Goal: Check status

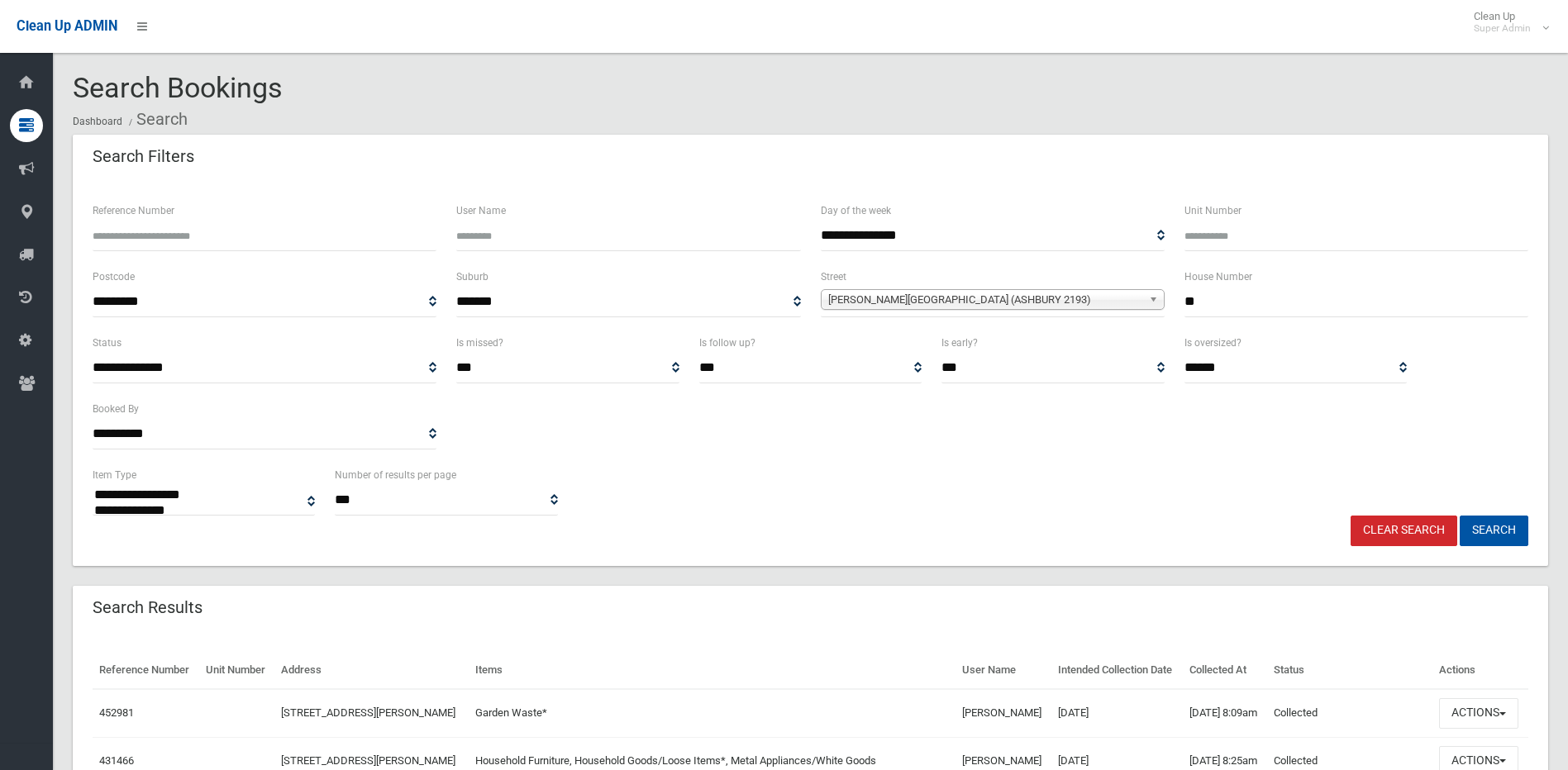
select select
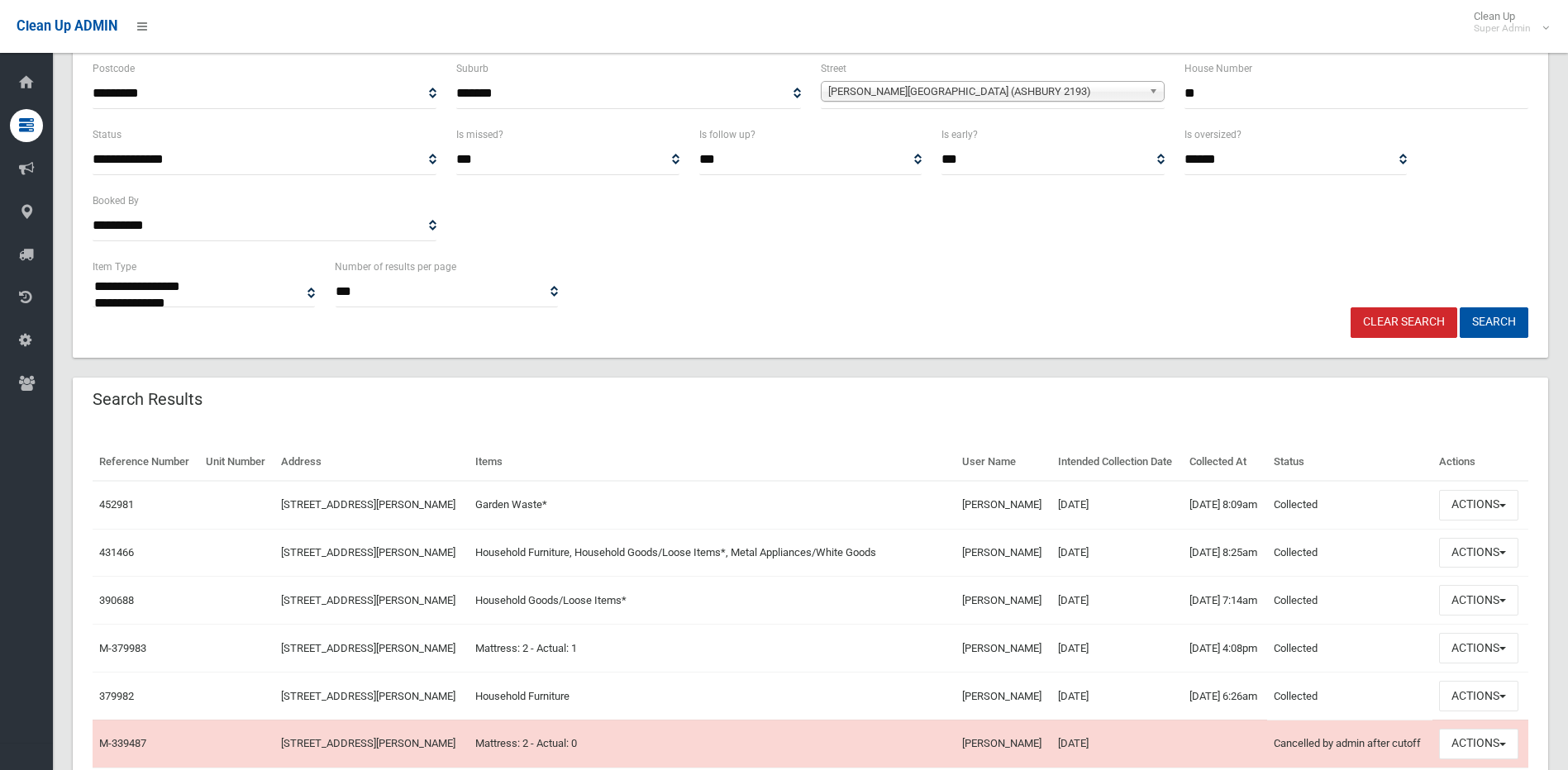
scroll to position [248, 0]
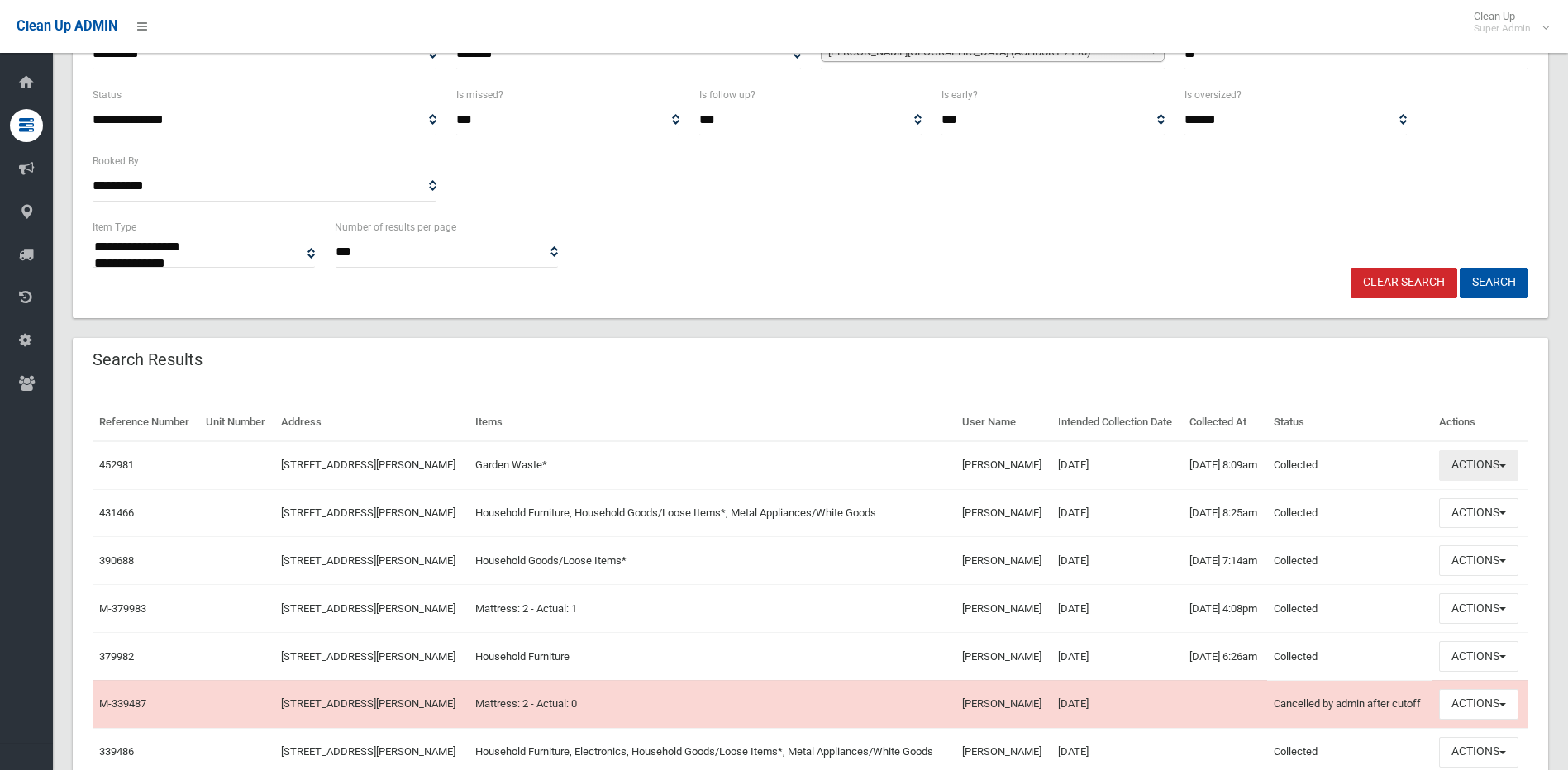
click at [1466, 470] on button "Actions" at bounding box center [1478, 465] width 79 height 30
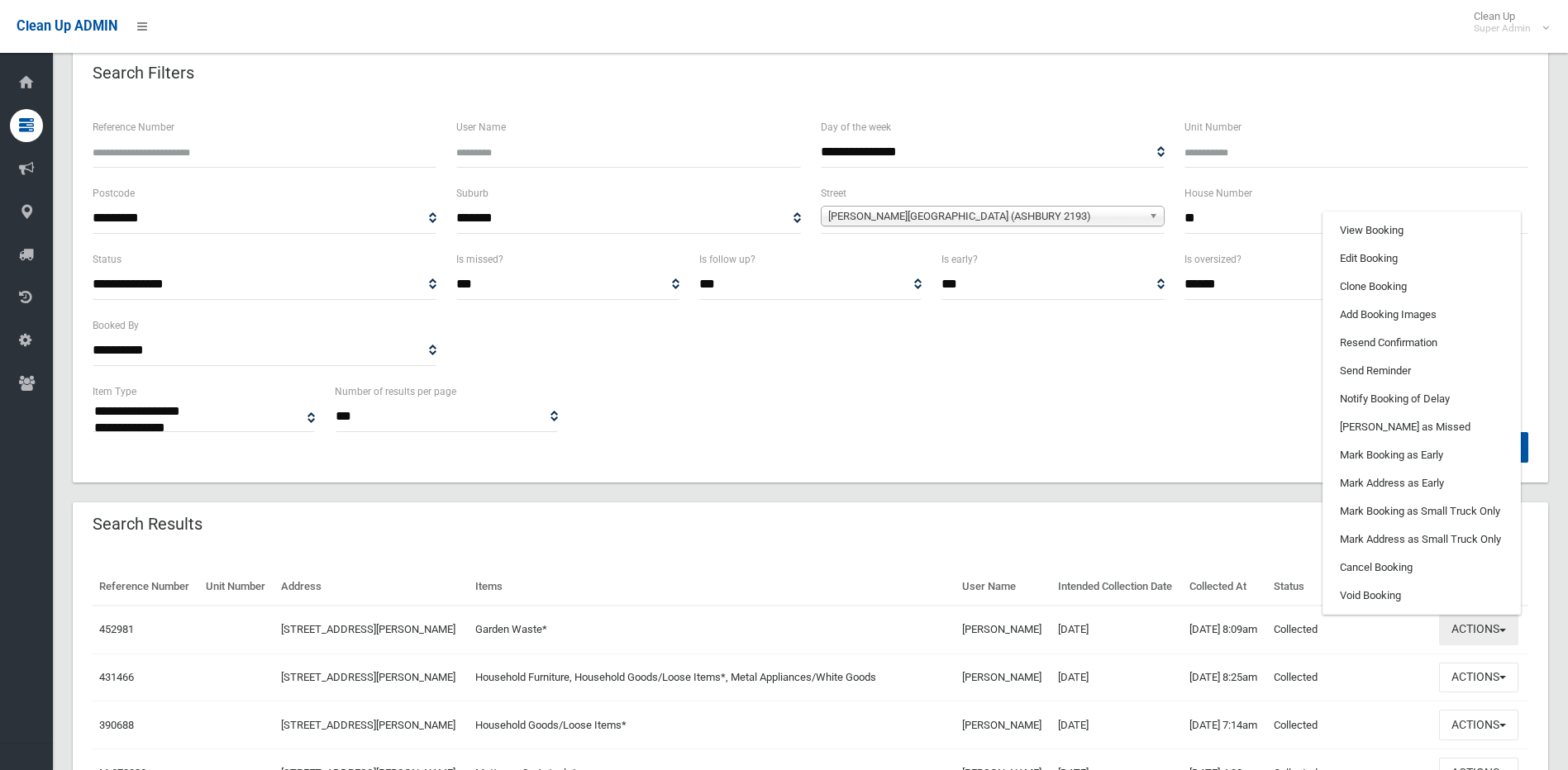
scroll to position [82, 0]
click at [1380, 234] on link "View Booking" at bounding box center [1421, 231] width 197 height 28
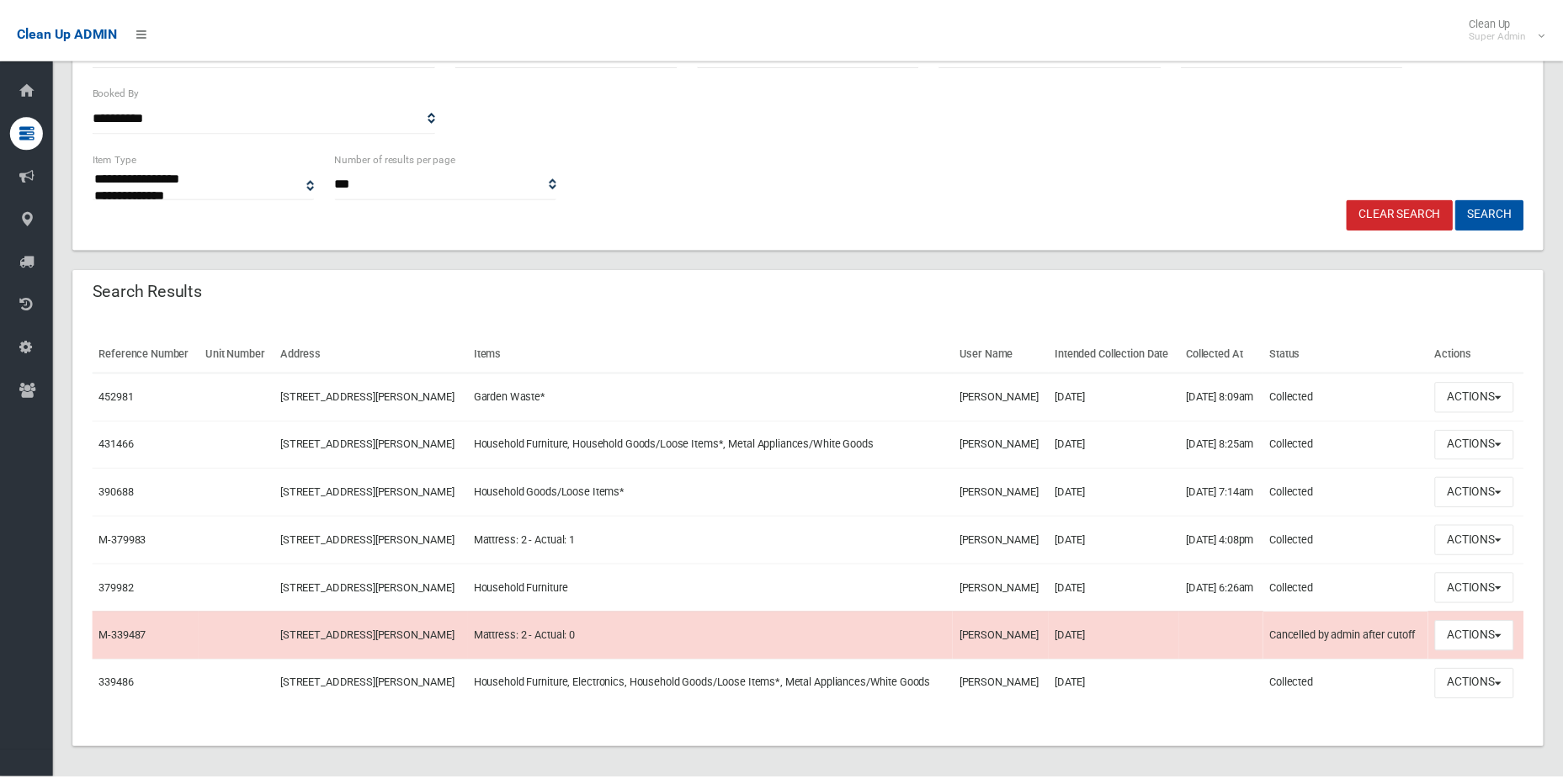
scroll to position [337, 0]
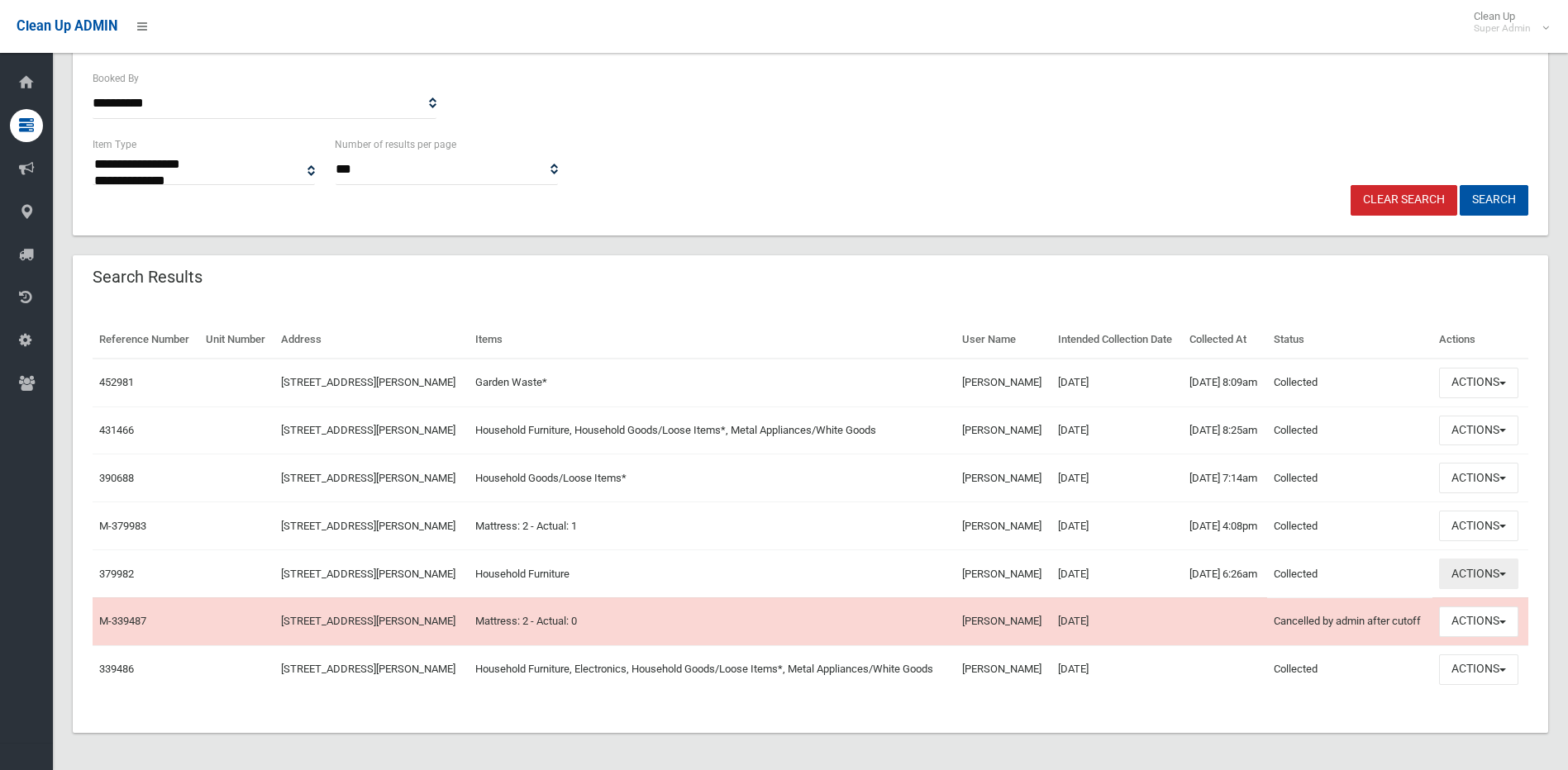
click at [1476, 573] on button "Actions" at bounding box center [1478, 573] width 79 height 30
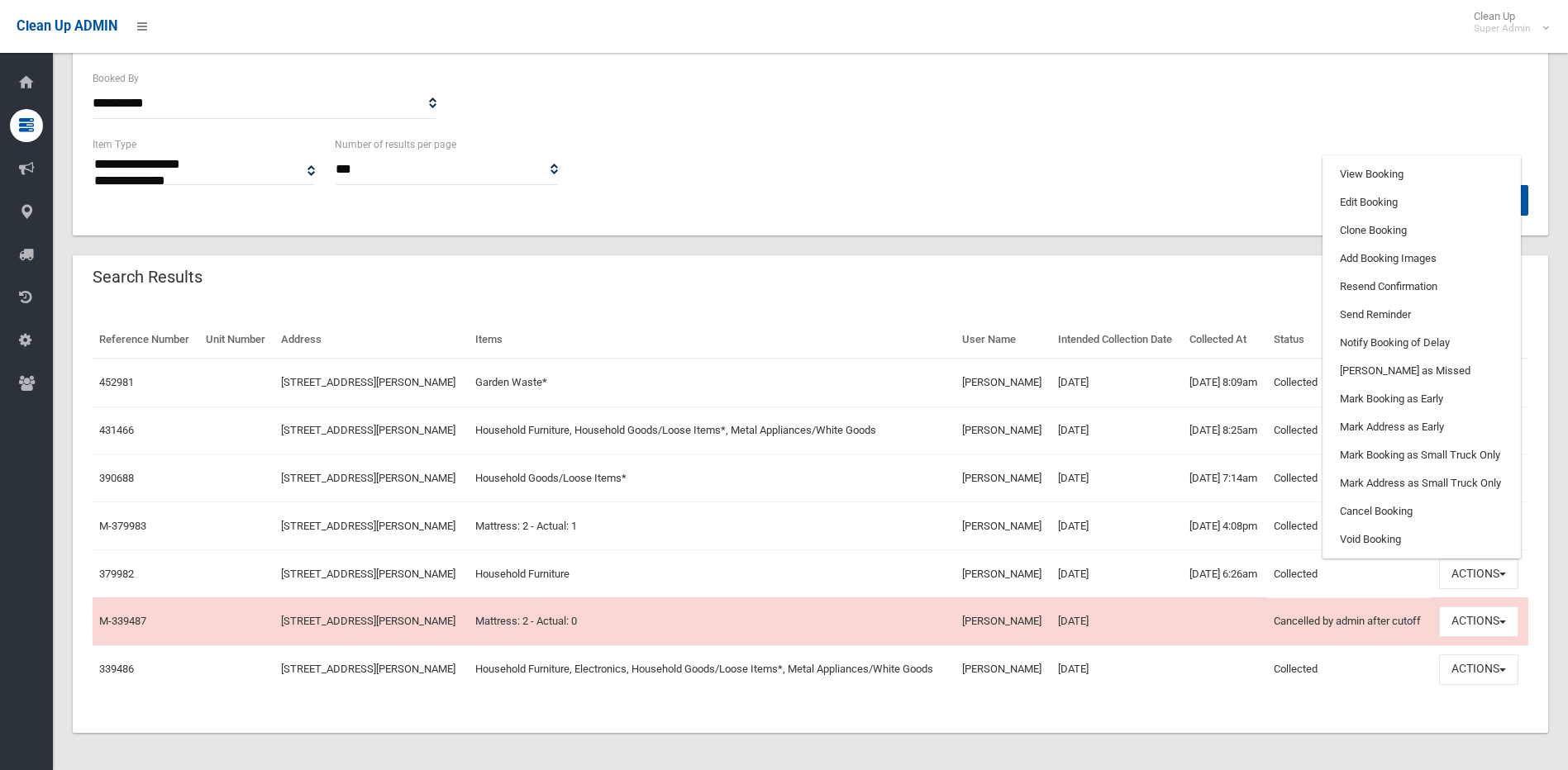
click at [1158, 169] on div "**********" at bounding box center [809, 160] width 1455 height 51
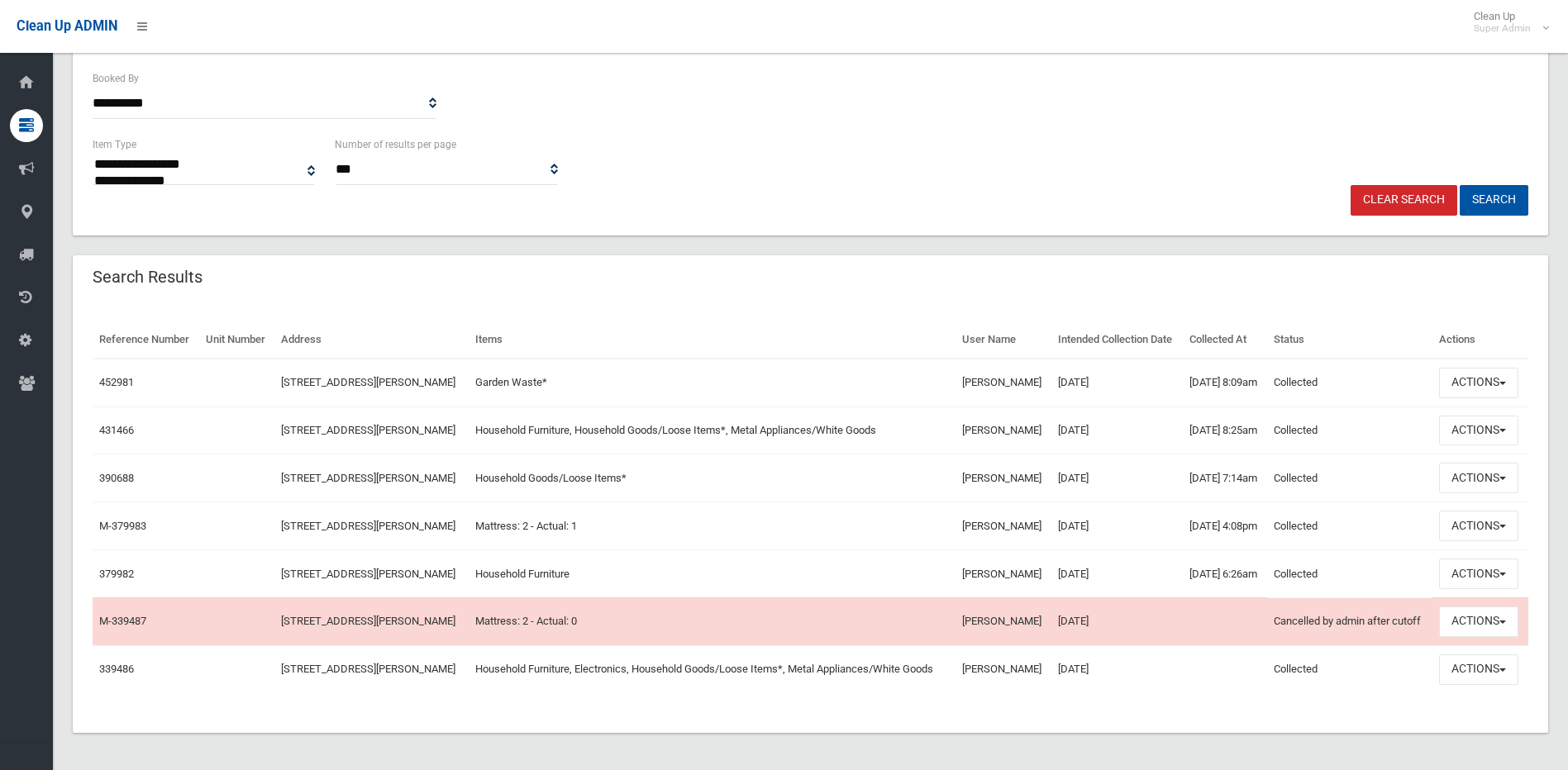
drag, startPoint x: 1163, startPoint y: 170, endPoint x: 1385, endPoint y: 79, distance: 239.9
click at [1385, 79] on div "**********" at bounding box center [809, 68] width 1455 height 132
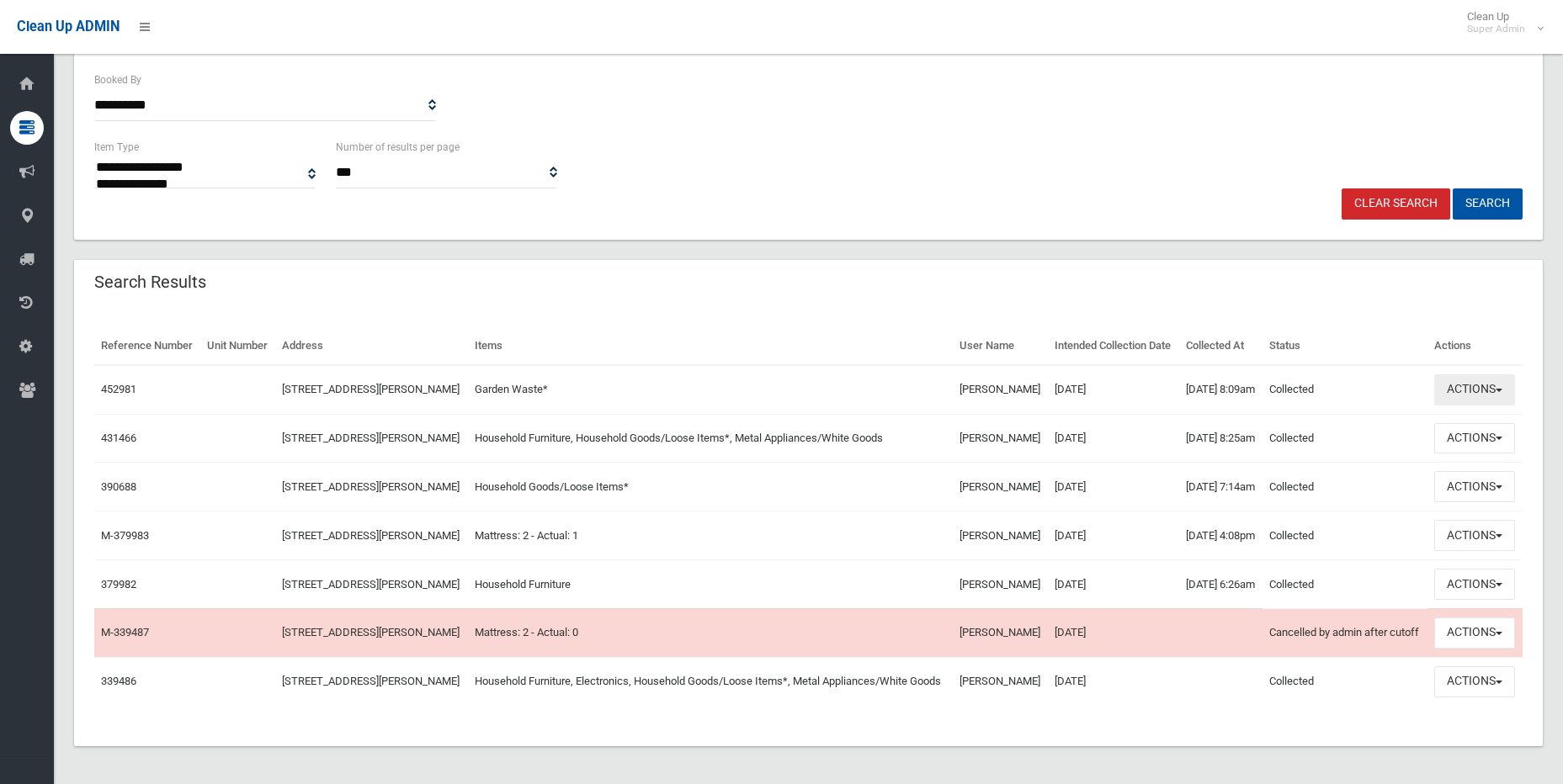
click at [1463, 405] on button "Actions" at bounding box center [1474, 390] width 81 height 31
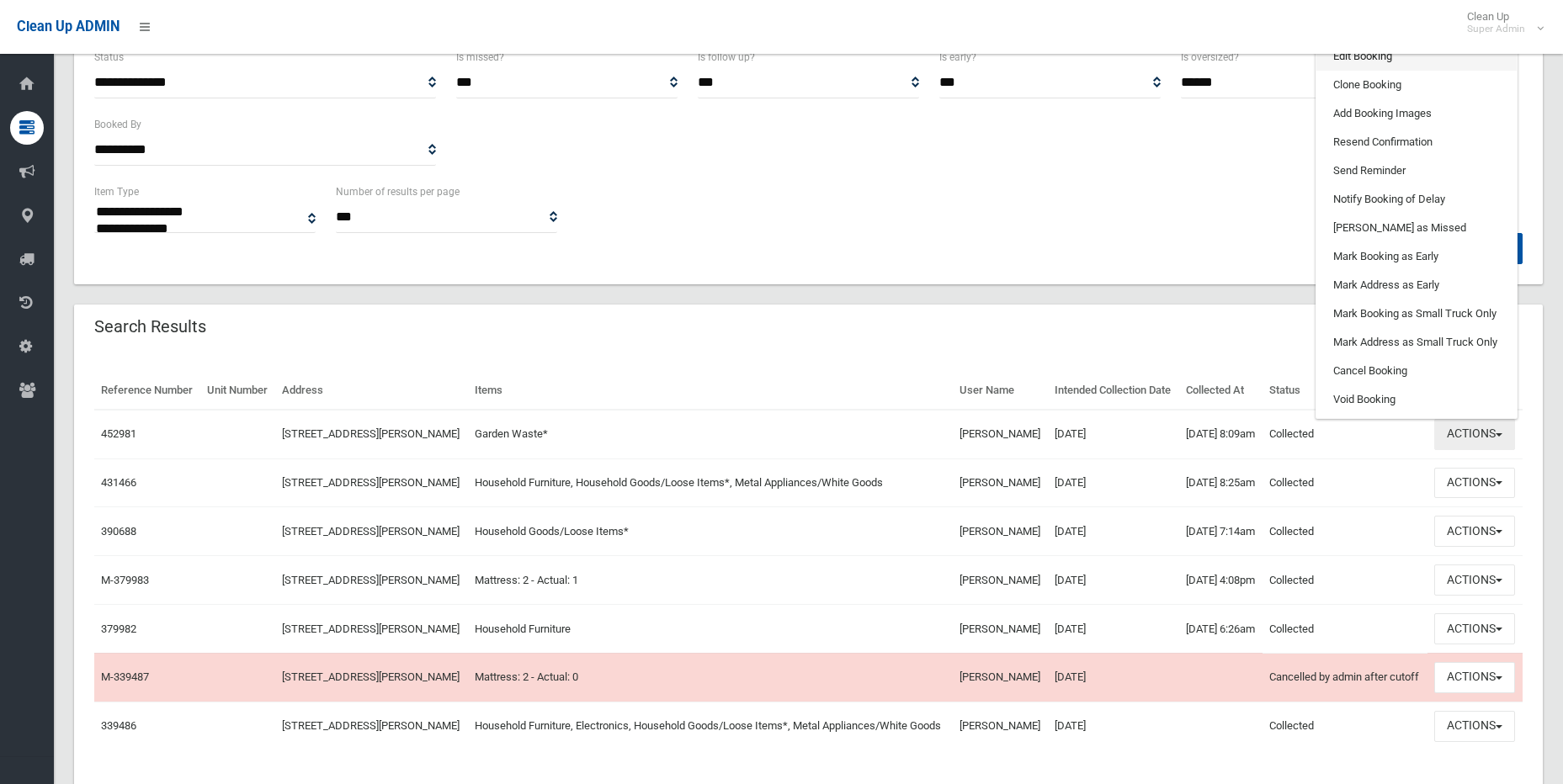
scroll to position [252, 0]
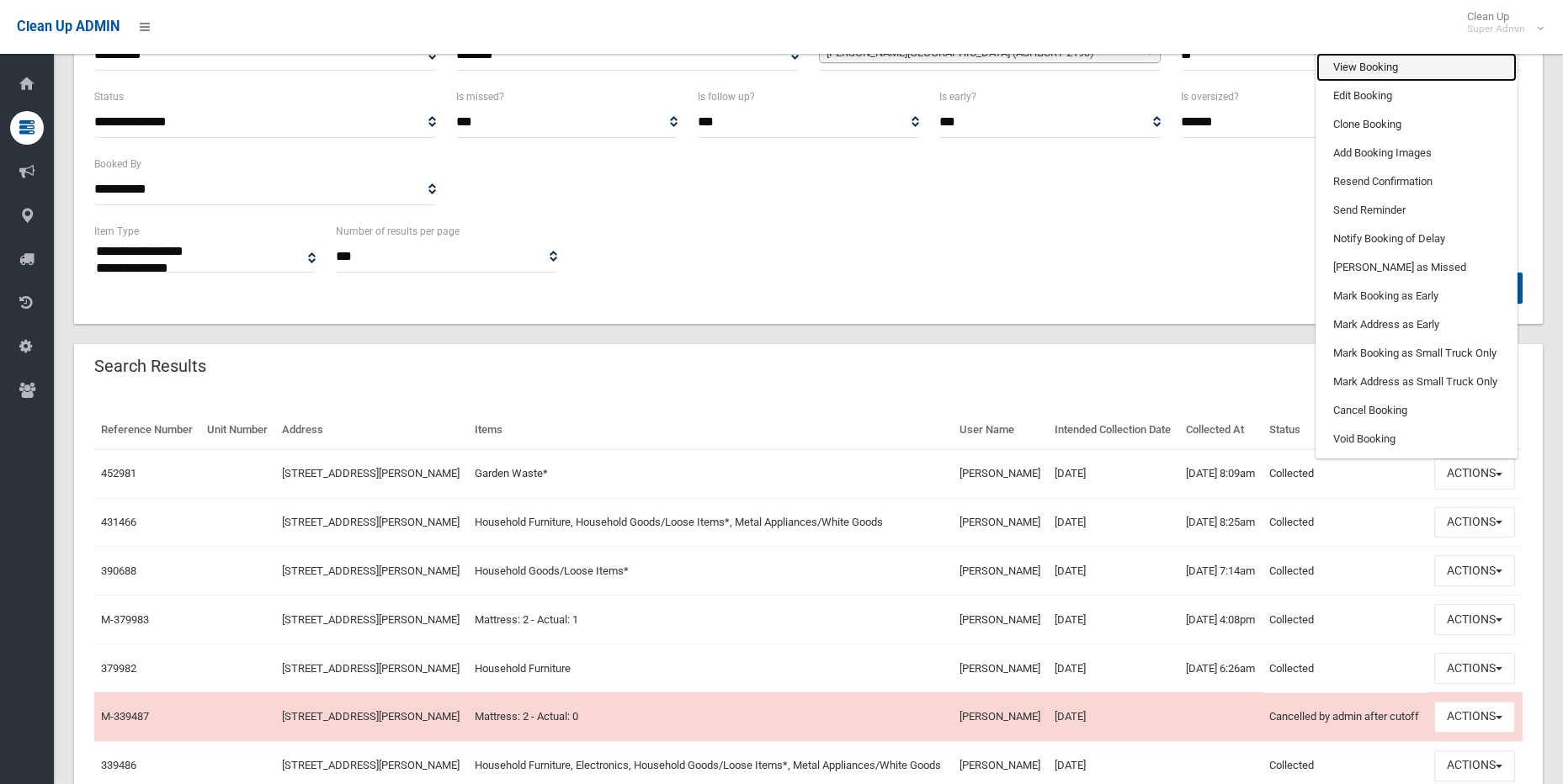
click at [1361, 82] on link "View Booking" at bounding box center [1416, 67] width 200 height 29
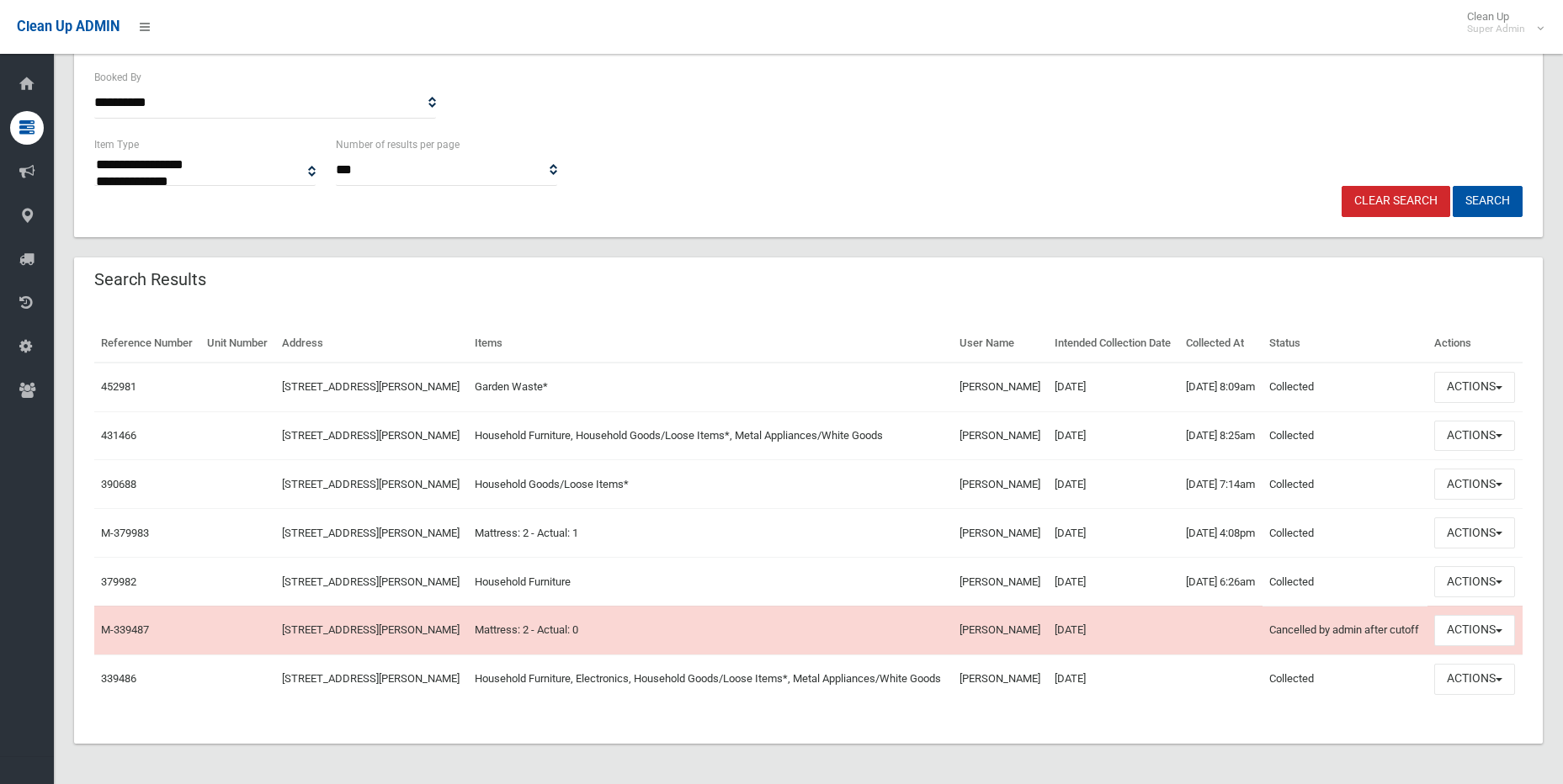
scroll to position [420, 0]
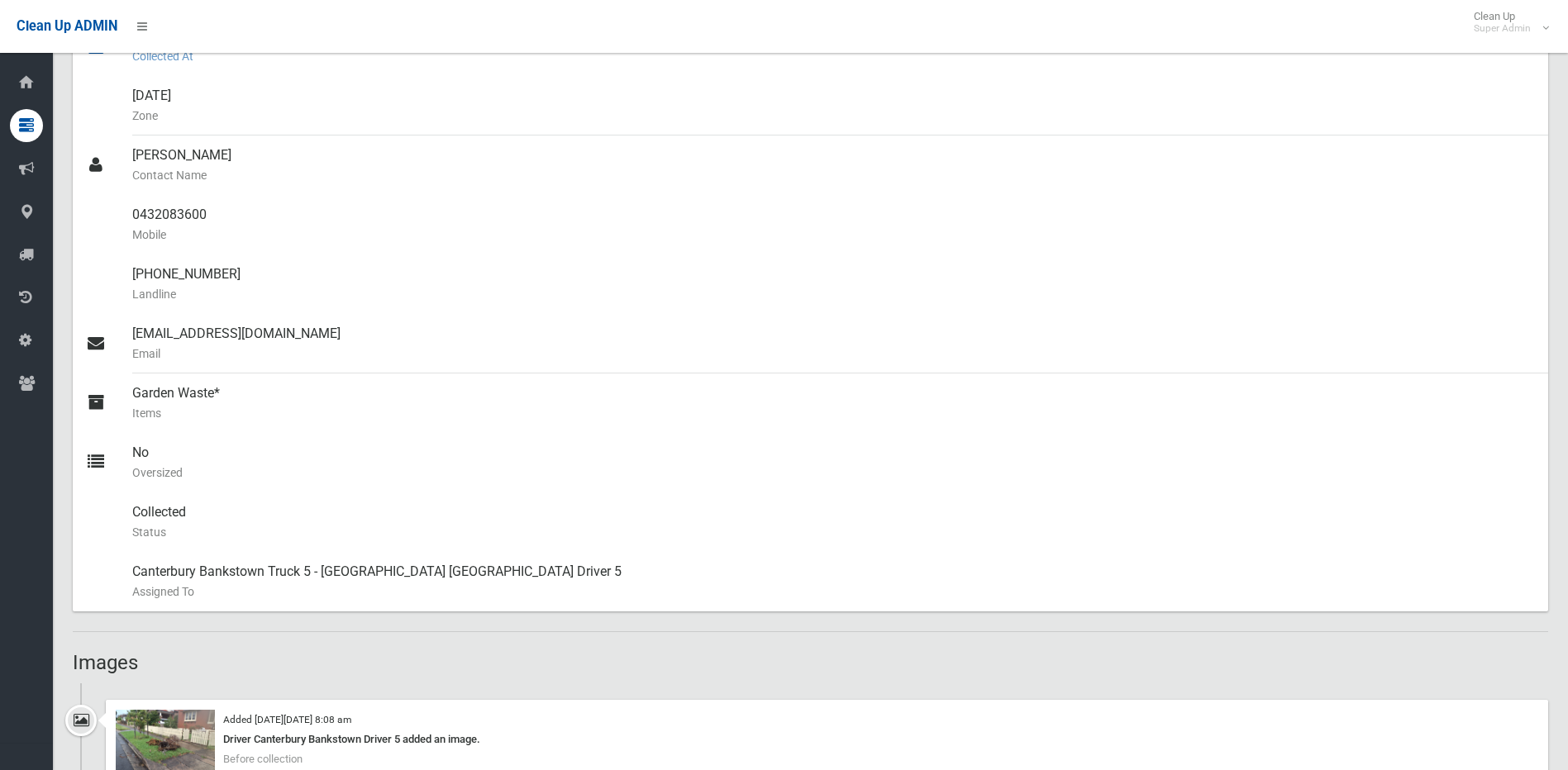
scroll to position [413, 0]
